Goal: Task Accomplishment & Management: Manage account settings

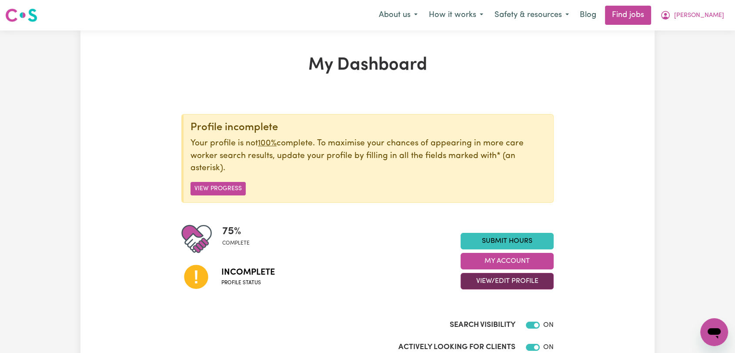
click at [512, 279] on button "View/Edit Profile" at bounding box center [506, 281] width 93 height 17
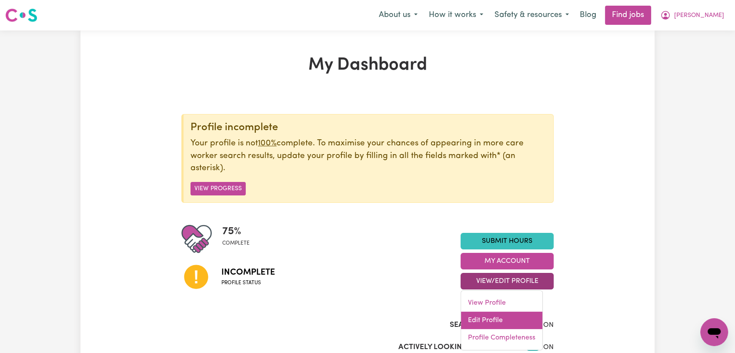
click at [494, 321] on link "Edit Profile" at bounding box center [501, 319] width 81 height 17
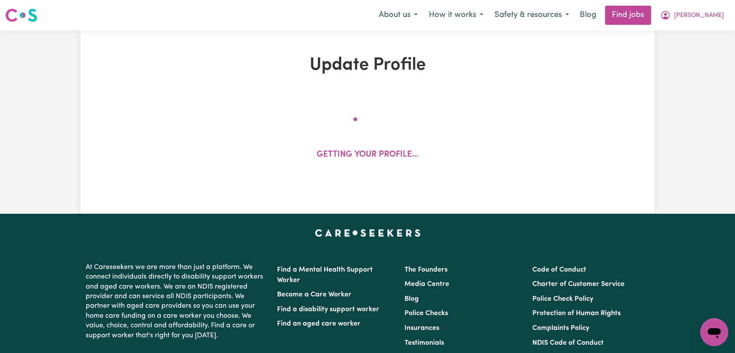
select select "[DEMOGRAPHIC_DATA]"
select select "[DEMOGRAPHIC_DATA] Work Visa"
select select "Studying a healthcare related degree or qualification"
select select "45"
select select "70"
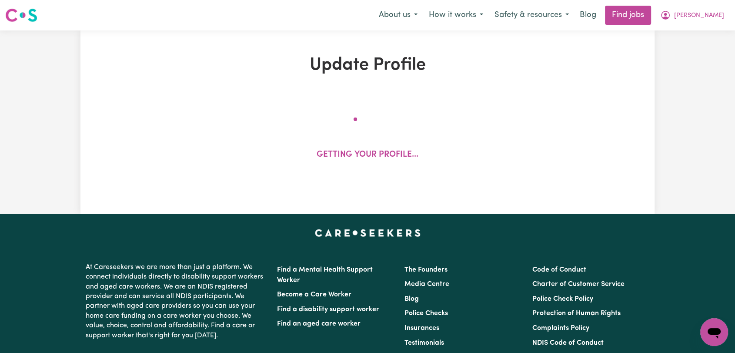
select select "70"
select select "80"
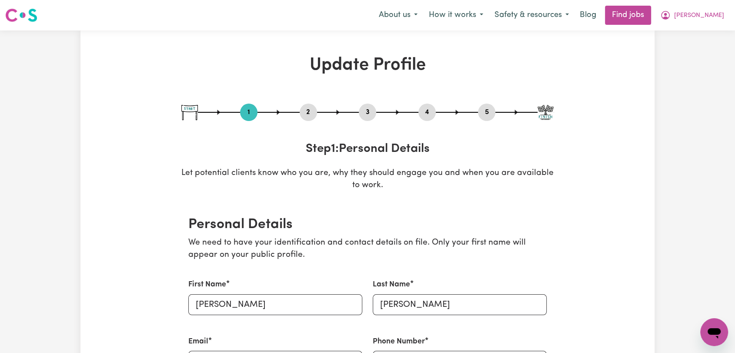
click at [307, 111] on button "2" at bounding box center [308, 112] width 17 height 11
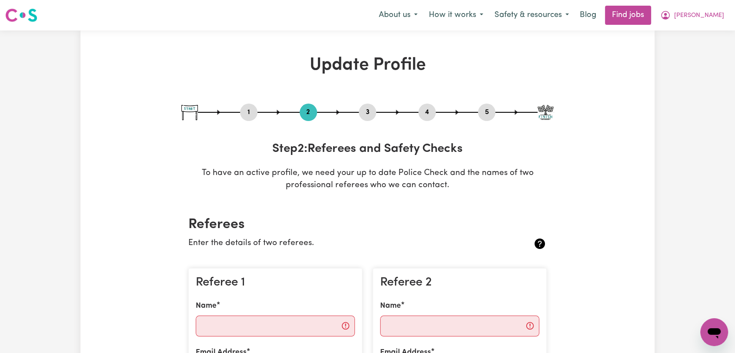
click at [372, 112] on button "3" at bounding box center [367, 112] width 17 height 11
select select "Certificate III (Individual Support)"
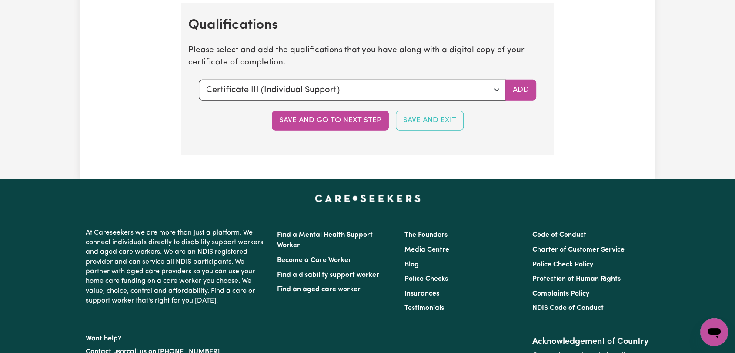
scroll to position [2028, 0]
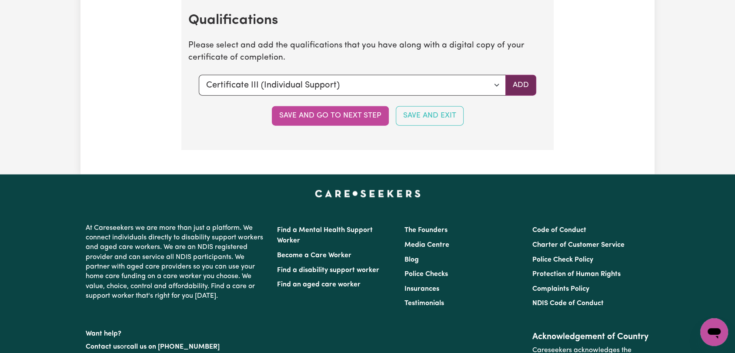
click at [517, 80] on button "Add" at bounding box center [520, 85] width 31 height 21
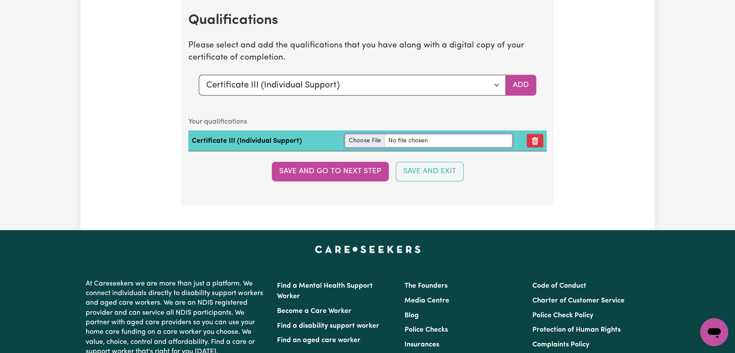
click at [357, 140] on input "file" at bounding box center [428, 140] width 167 height 13
type input "C:\fakepath\[PERSON_NAME] [PERSON_NAME] - Certificate III in Individual Support…"
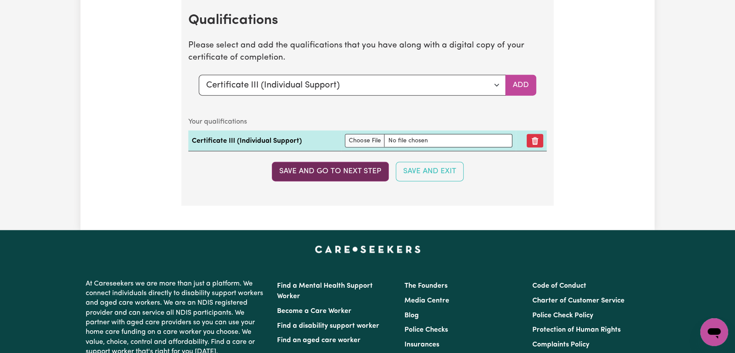
click at [362, 168] on button "Save and go to next step" at bounding box center [330, 171] width 117 height 19
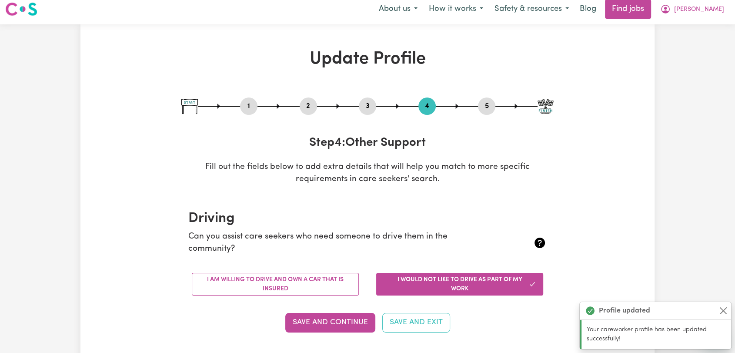
scroll to position [0, 0]
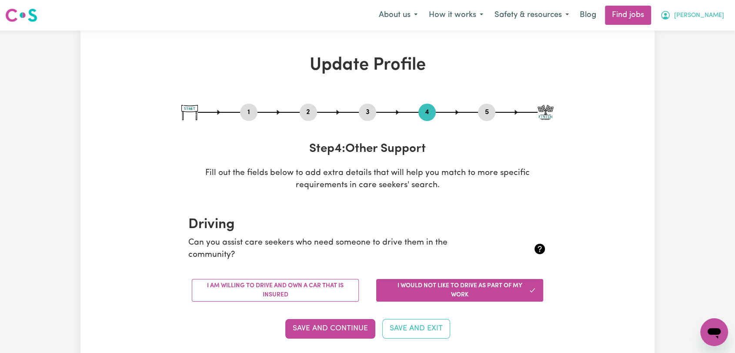
click at [706, 14] on span "[PERSON_NAME]" at bounding box center [699, 16] width 50 height 10
click at [675, 71] on link "Logout" at bounding box center [694, 66] width 69 height 17
